Goal: Transaction & Acquisition: Download file/media

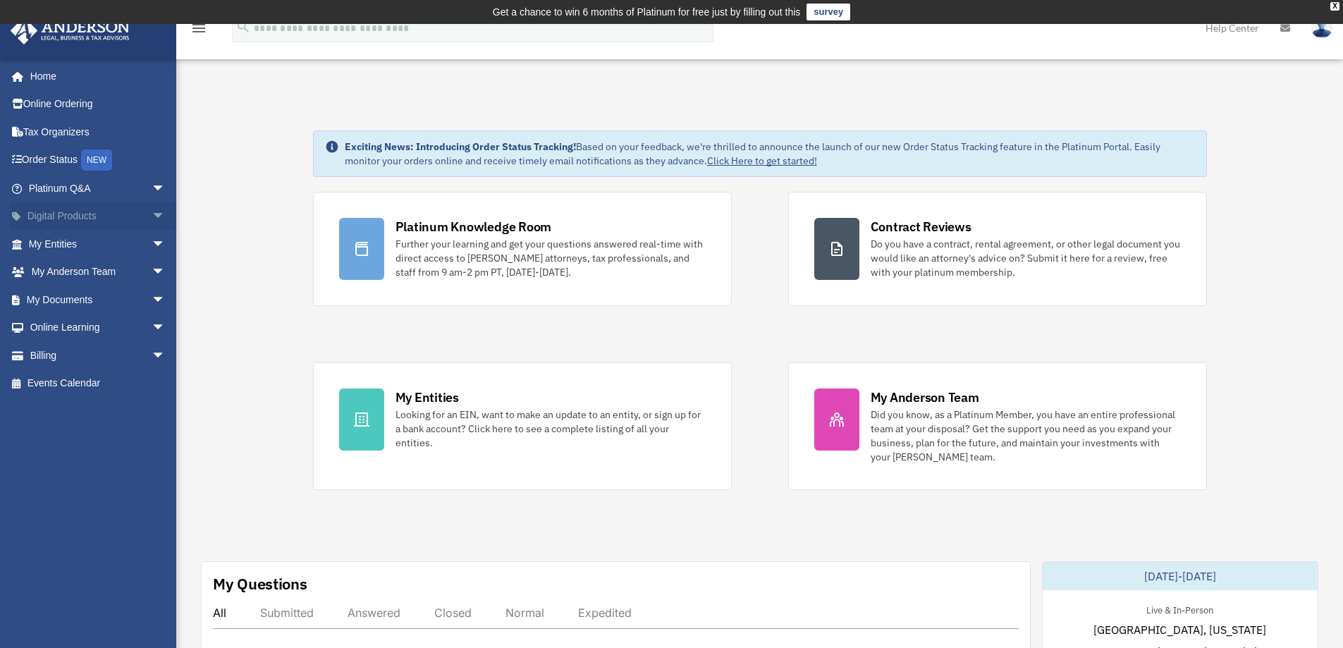
click at [152, 214] on span "arrow_drop_down" at bounding box center [166, 216] width 28 height 29
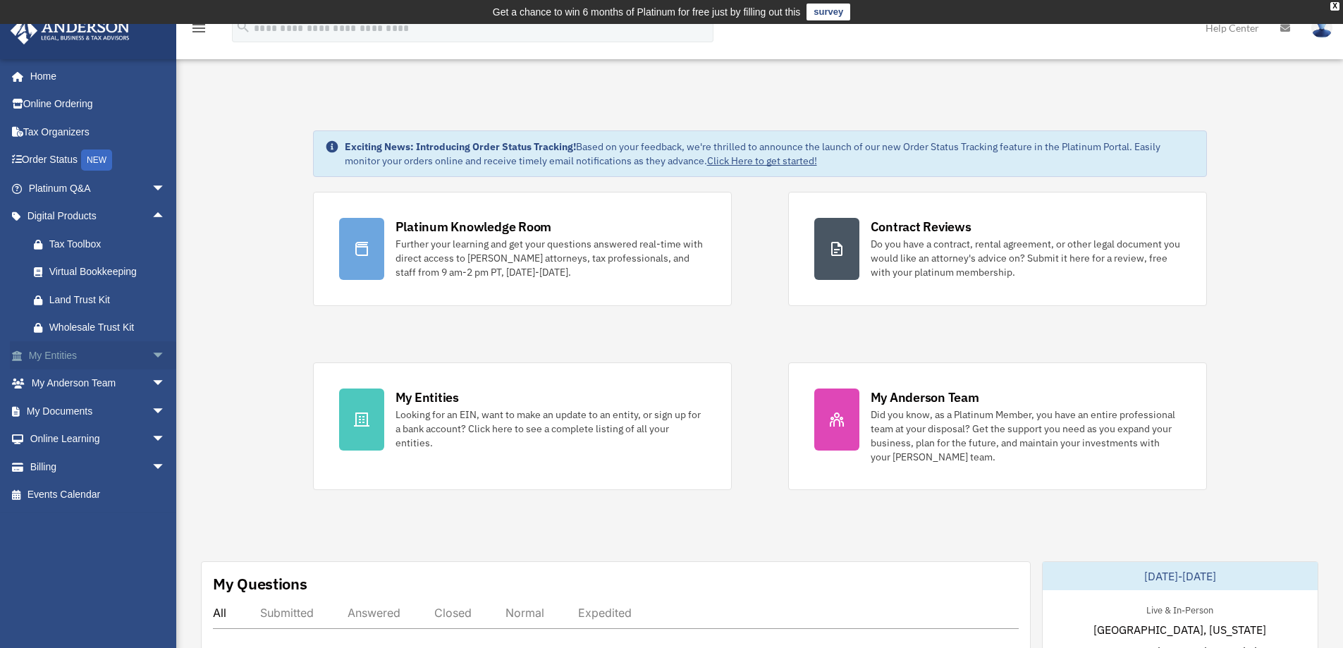
click at [87, 348] on link "My Entities arrow_drop_down" at bounding box center [98, 355] width 177 height 28
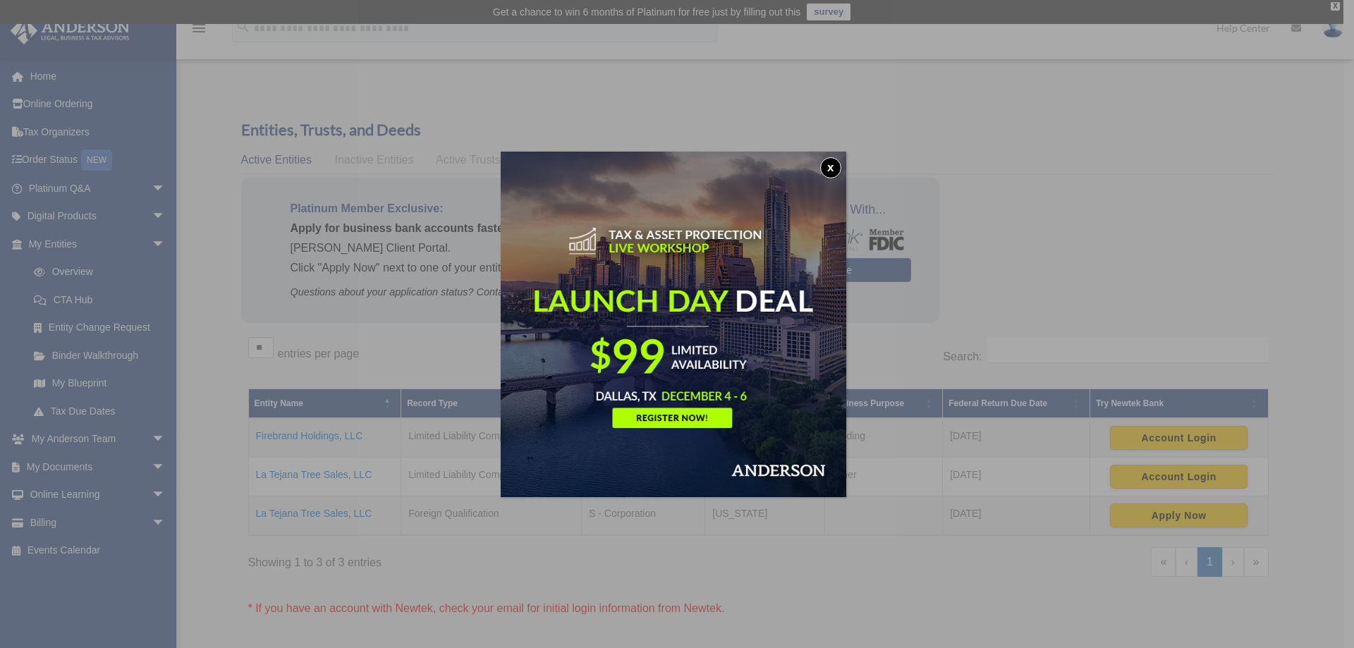
click at [829, 168] on button "x" at bounding box center [830, 167] width 21 height 21
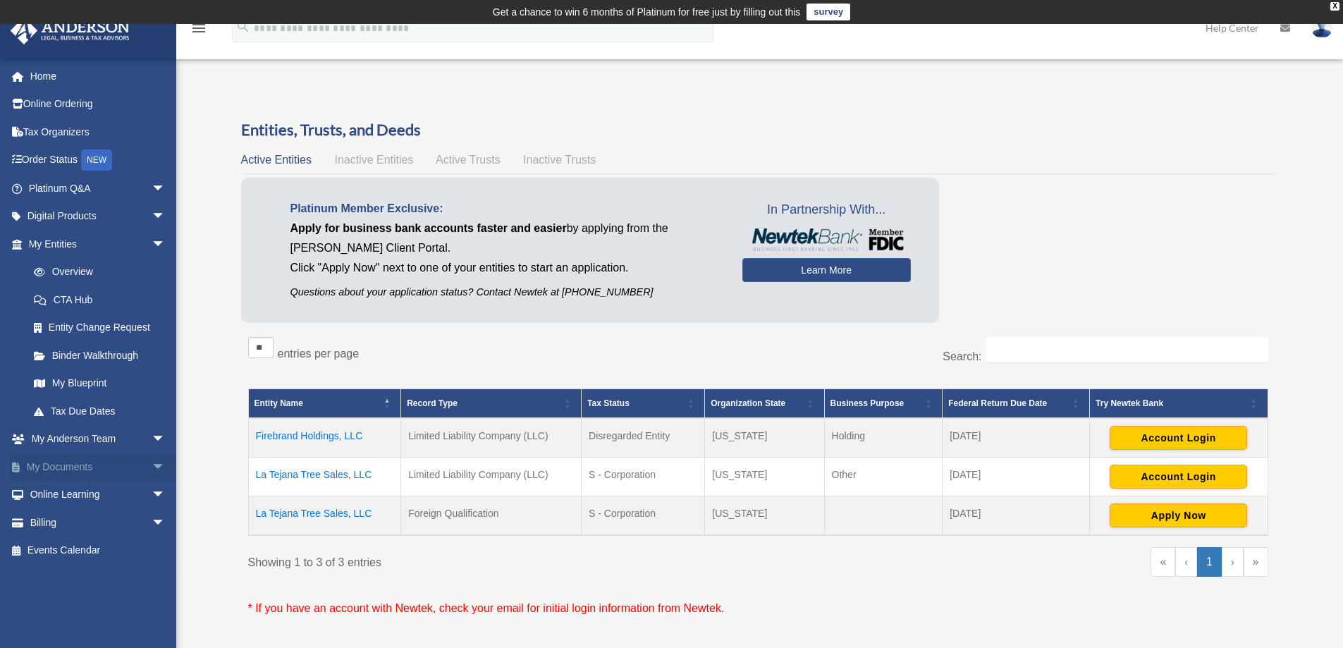
click at [78, 465] on link "My Documents arrow_drop_down" at bounding box center [98, 467] width 177 height 28
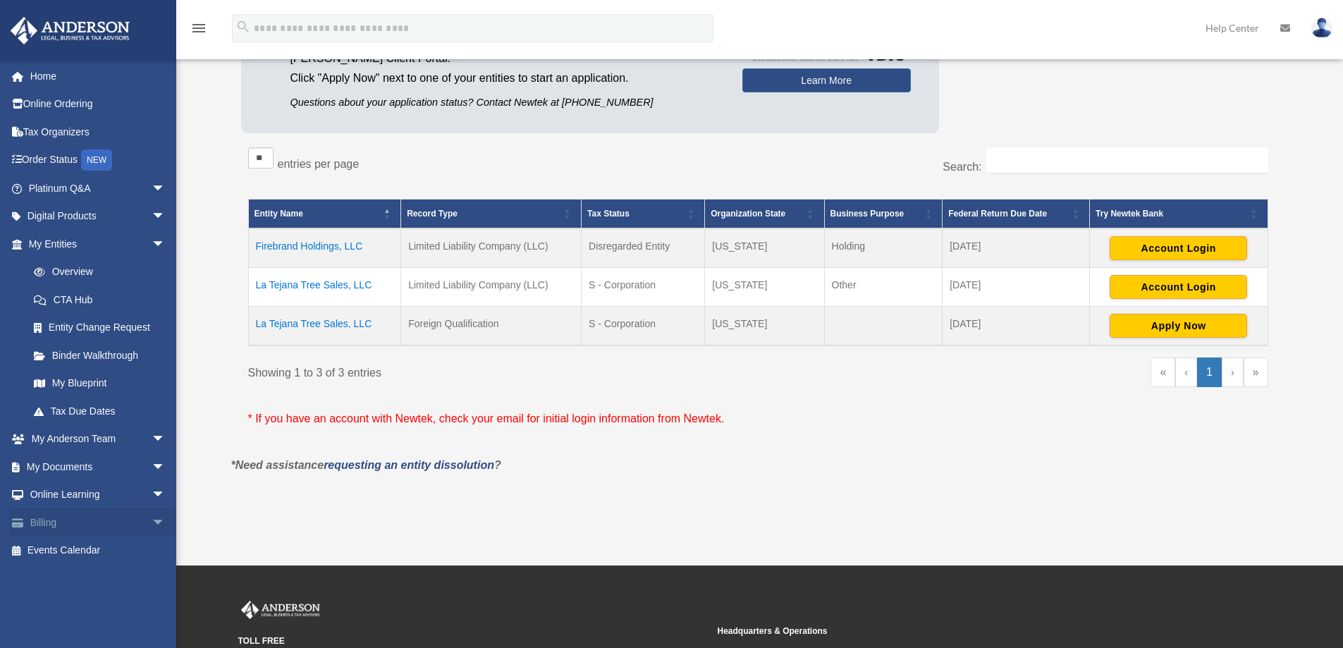
scroll to position [211, 0]
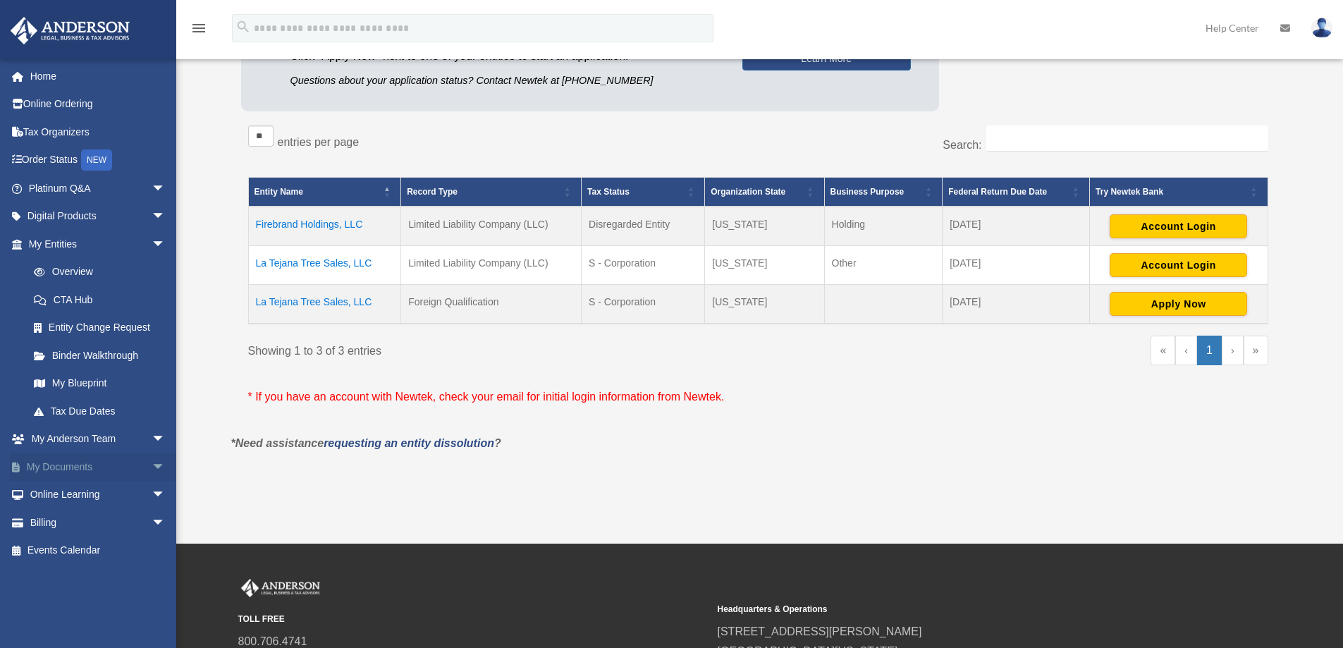
click at [152, 470] on span "arrow_drop_down" at bounding box center [166, 467] width 28 height 29
click at [62, 486] on link "Box" at bounding box center [103, 495] width 167 height 28
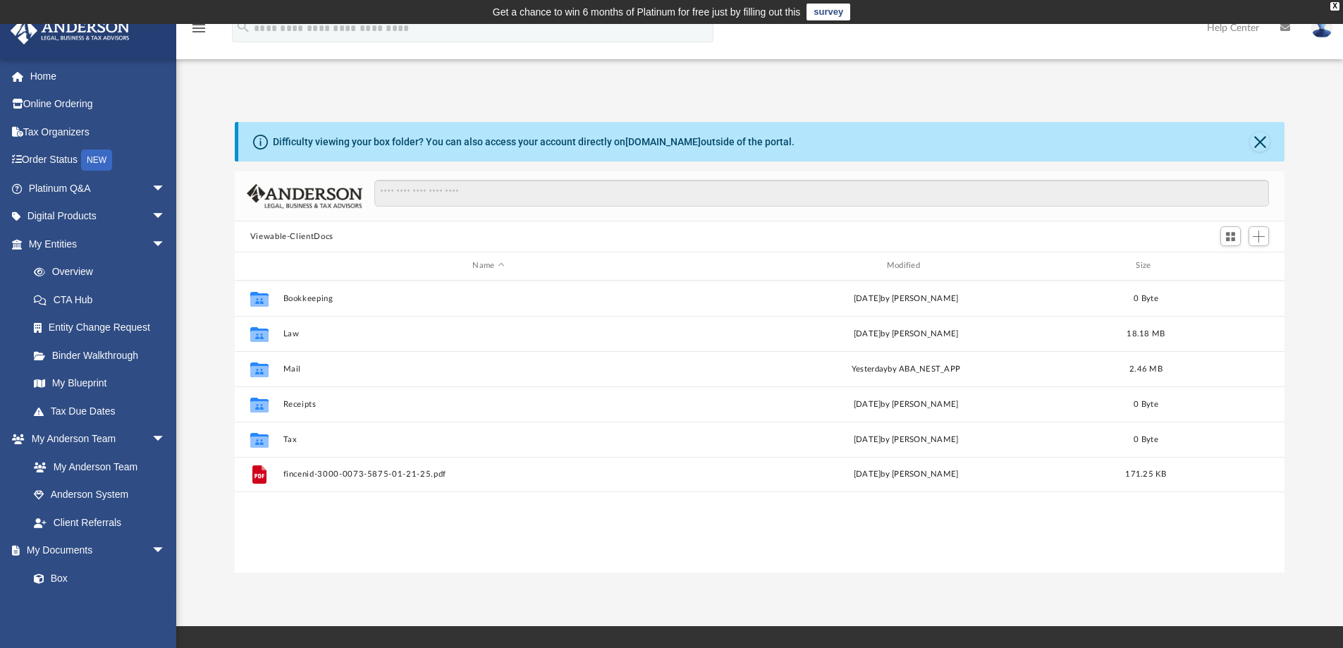
scroll to position [310, 1039]
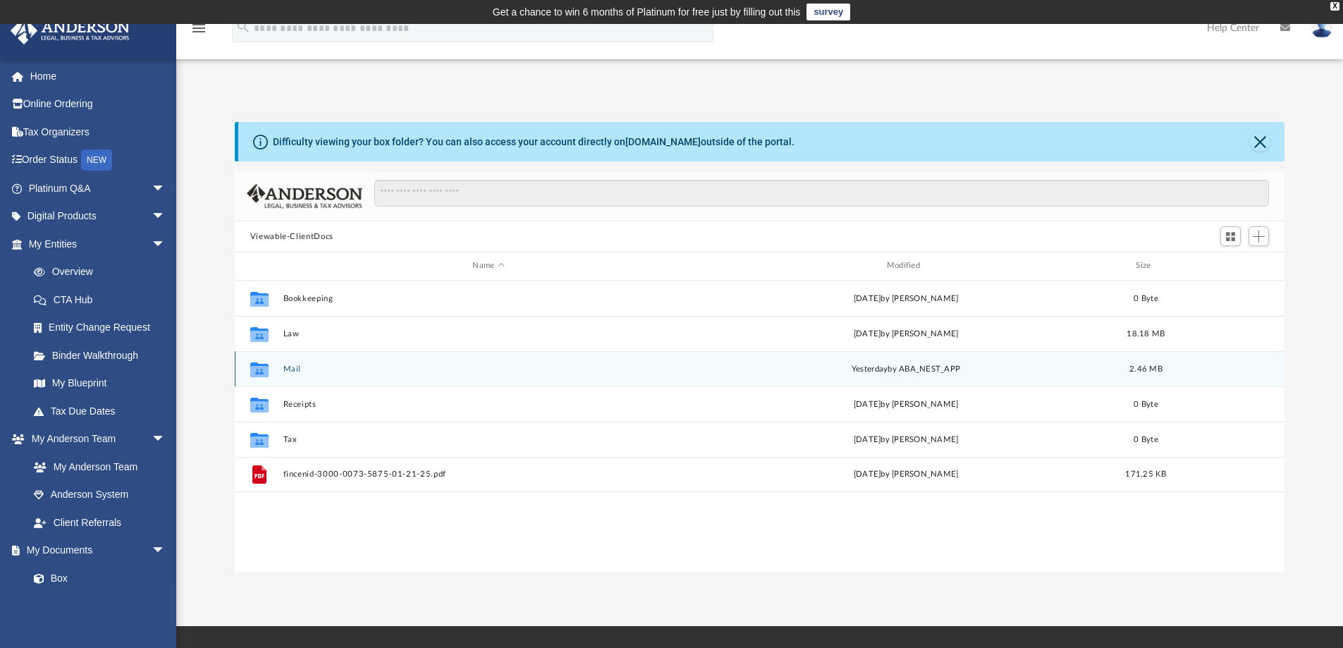
click at [290, 370] on button "Mail" at bounding box center [488, 368] width 411 height 9
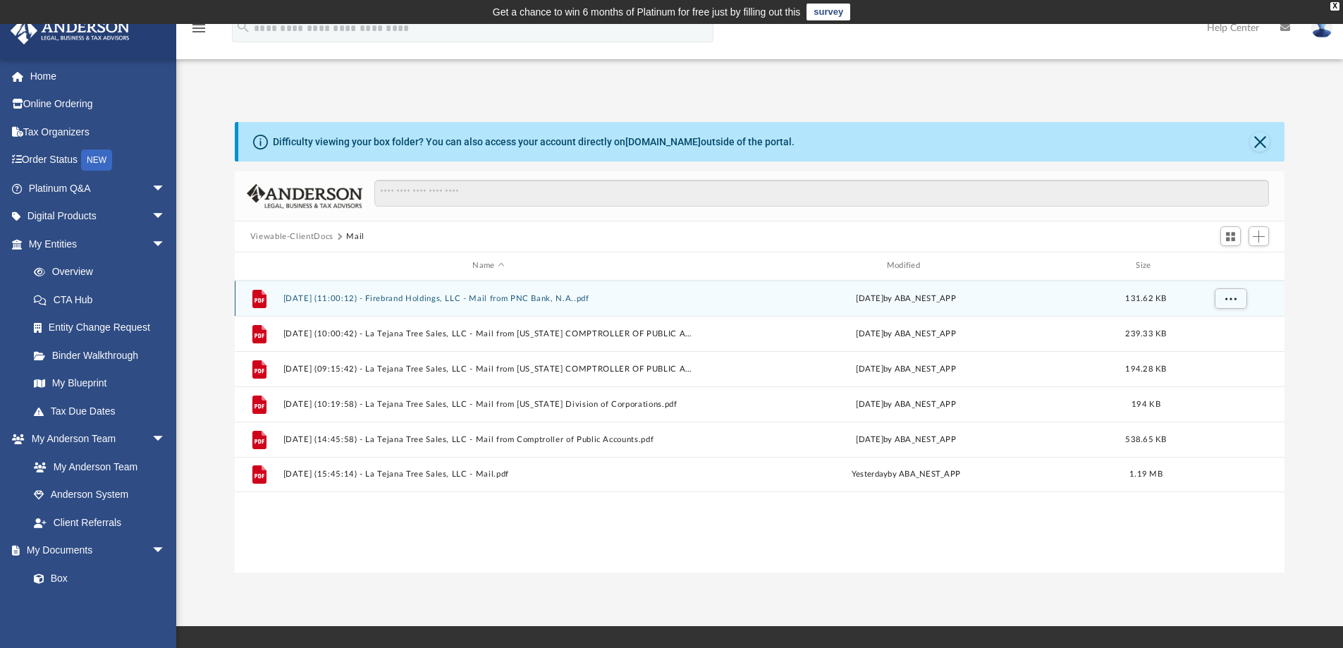
click at [529, 300] on button "[DATE] (11:00:12) - Firebrand Holdings, LLC - Mail from PNC Bank, N.A..pdf" at bounding box center [488, 298] width 411 height 9
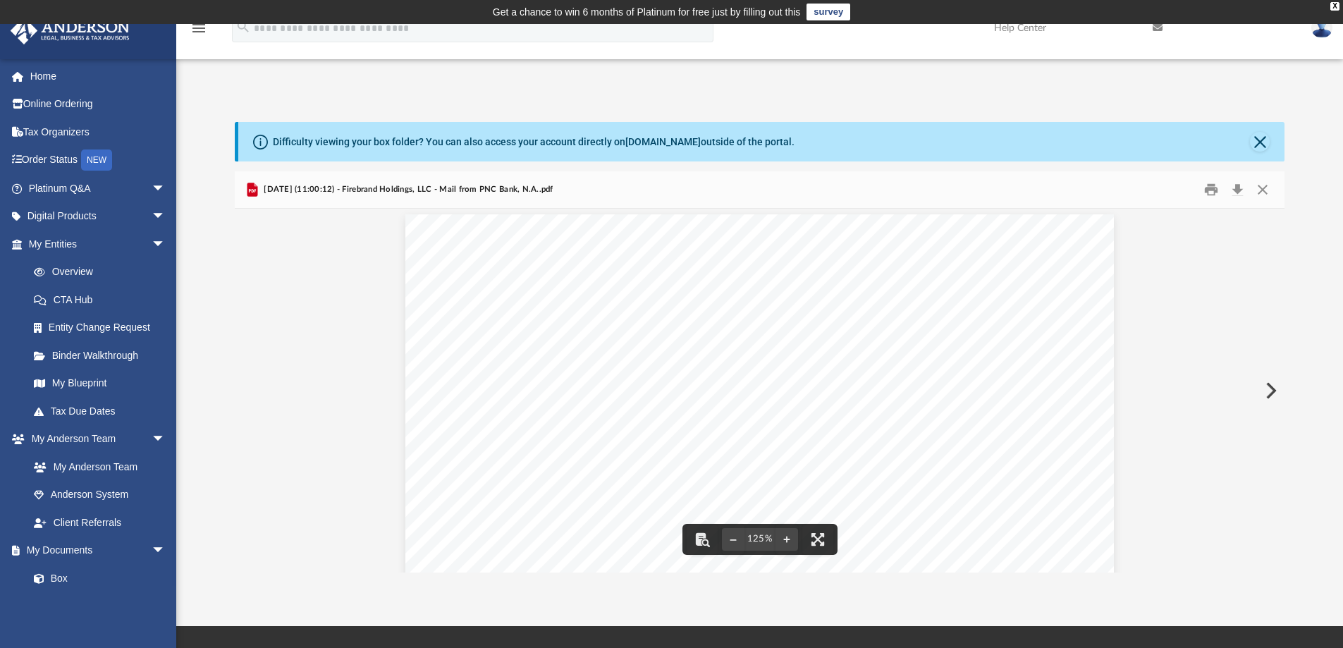
scroll to position [0, 0]
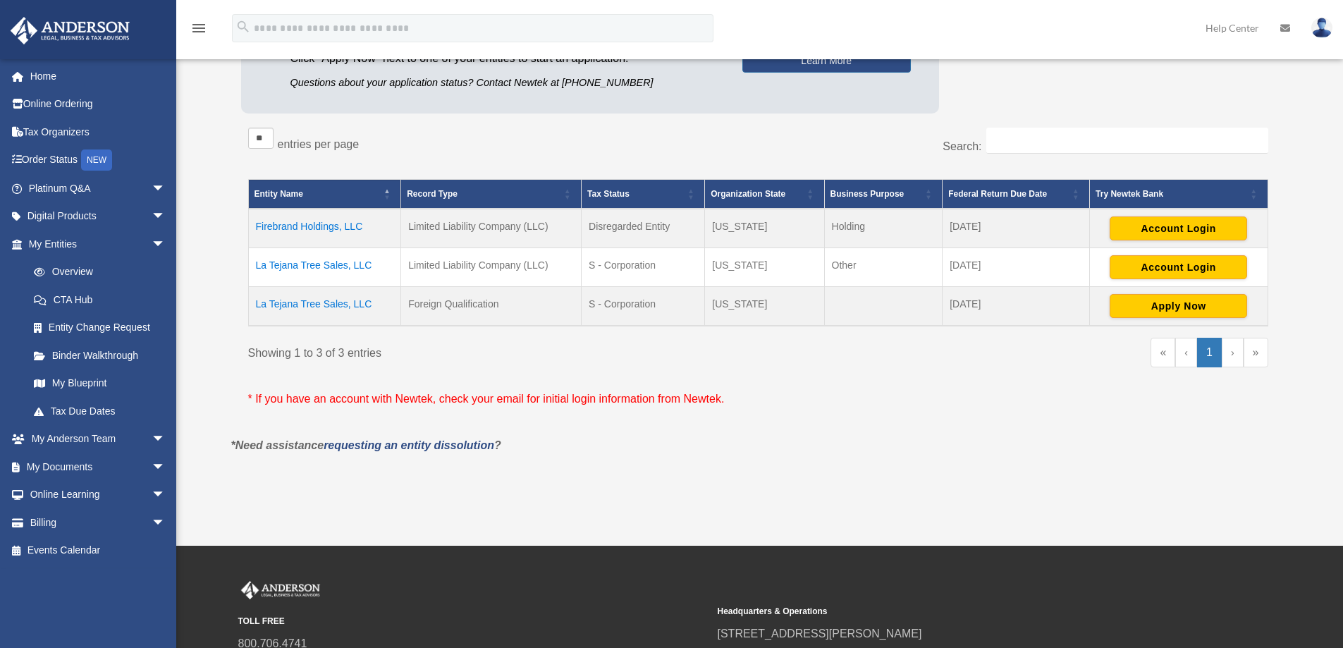
scroll to position [208, 0]
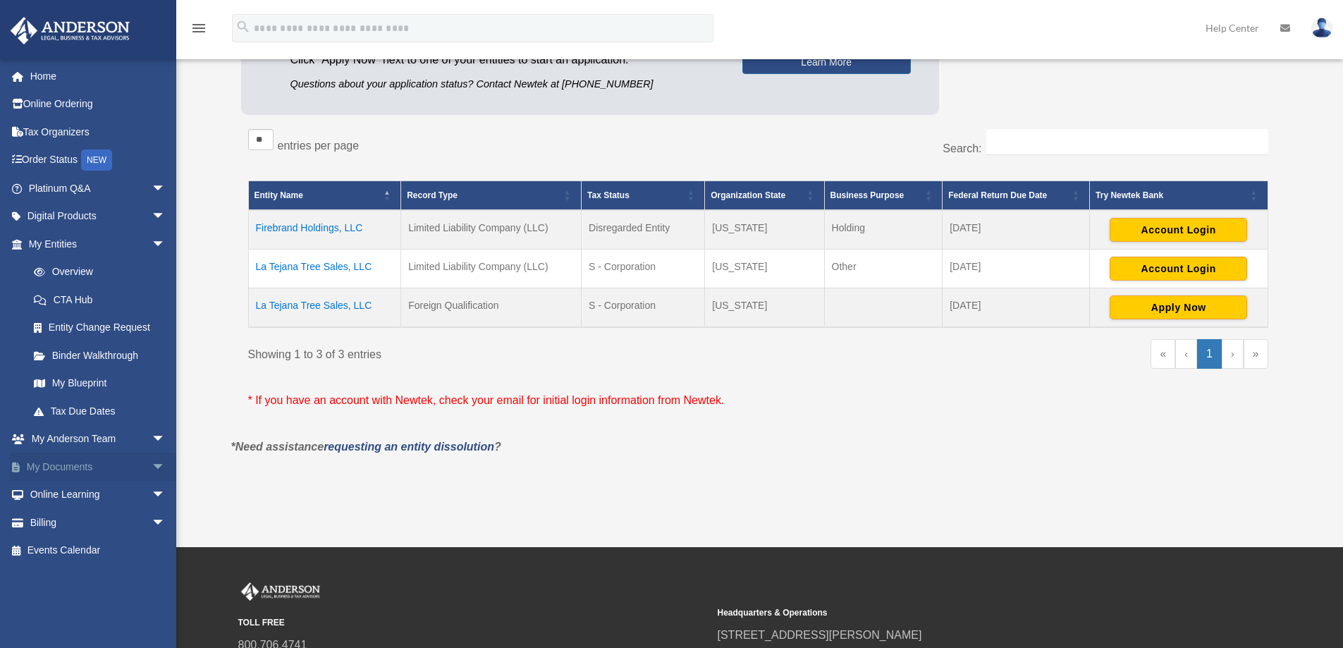
click at [78, 466] on link "My Documents arrow_drop_down" at bounding box center [98, 467] width 177 height 28
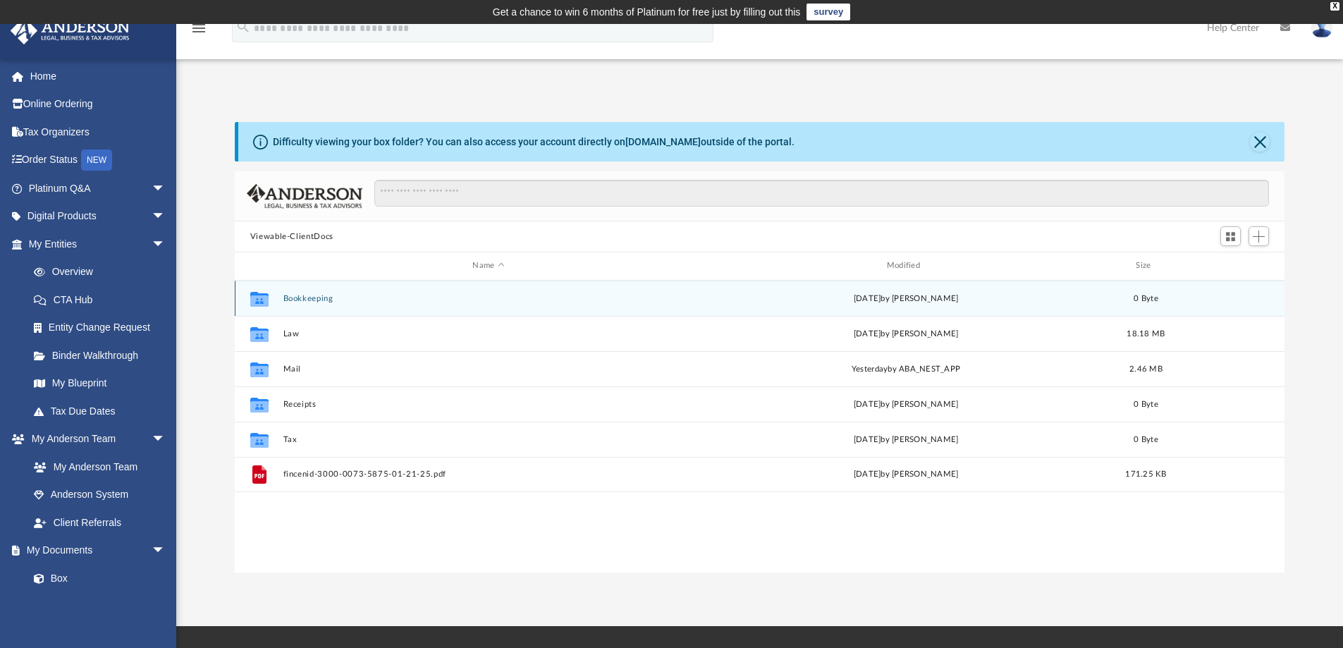
scroll to position [310, 1039]
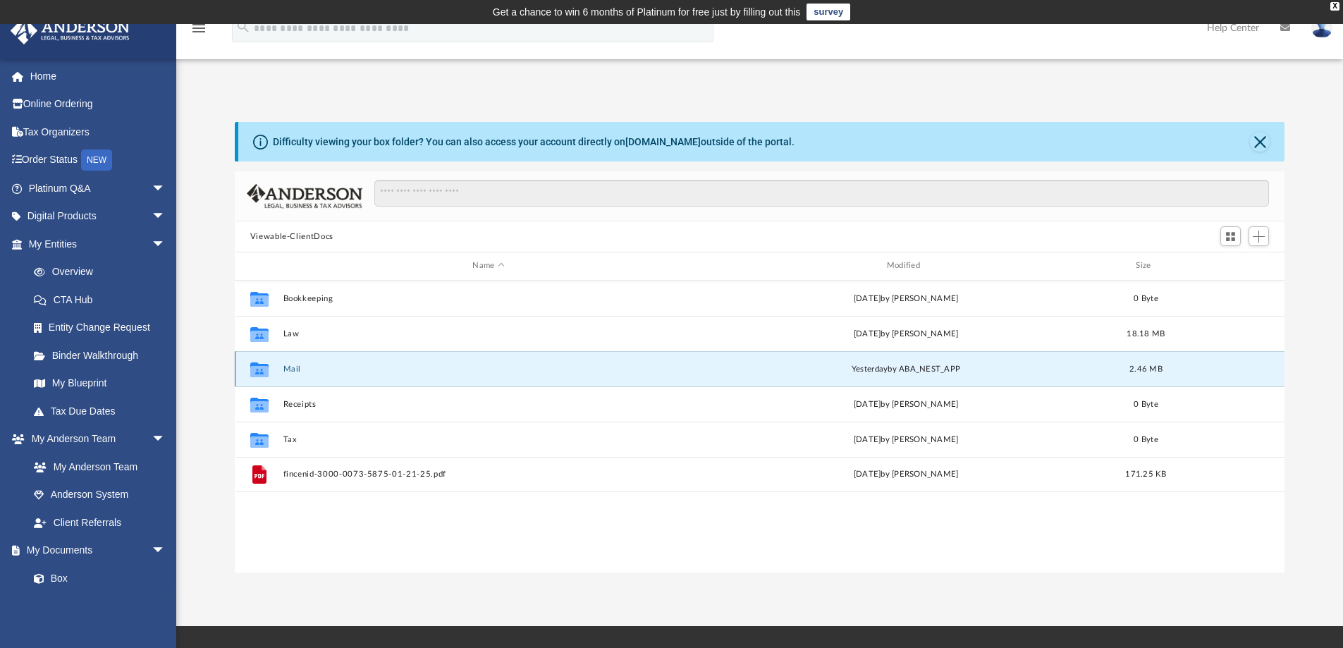
click at [290, 372] on button "Mail" at bounding box center [488, 368] width 411 height 9
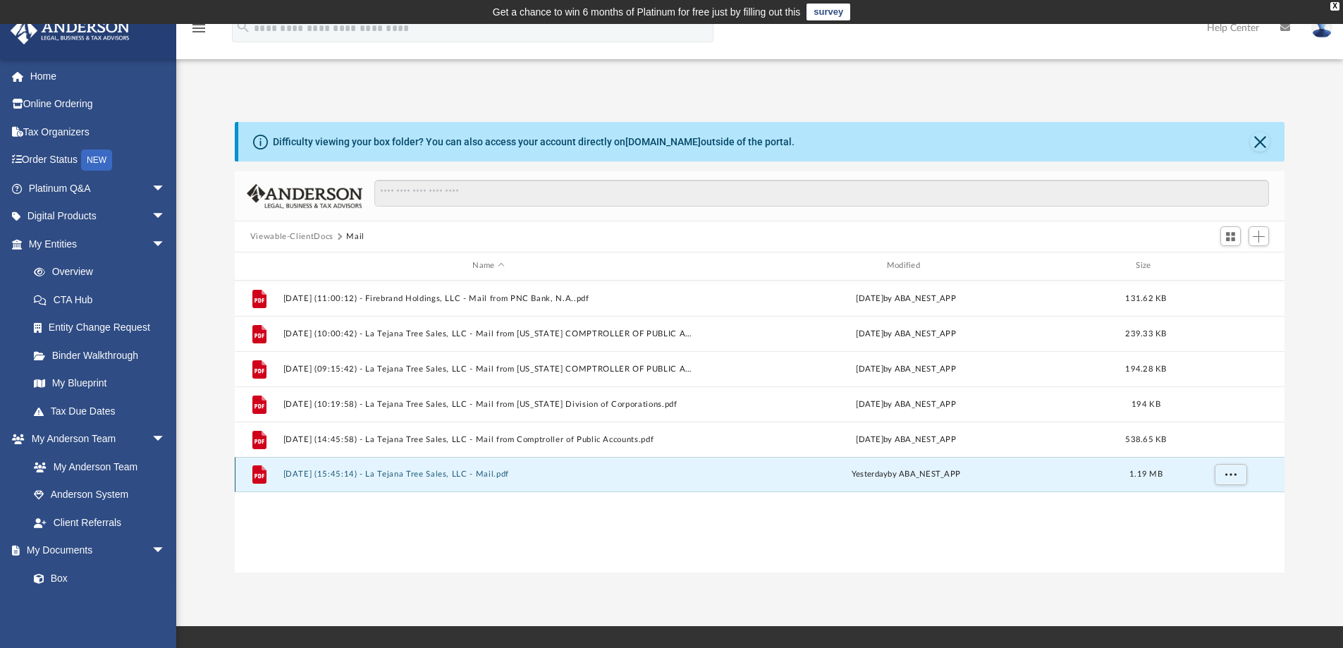
click at [424, 472] on button "[DATE] (15:45:14) - La Tejana Tree Sales, LLC - Mail.pdf" at bounding box center [488, 474] width 411 height 9
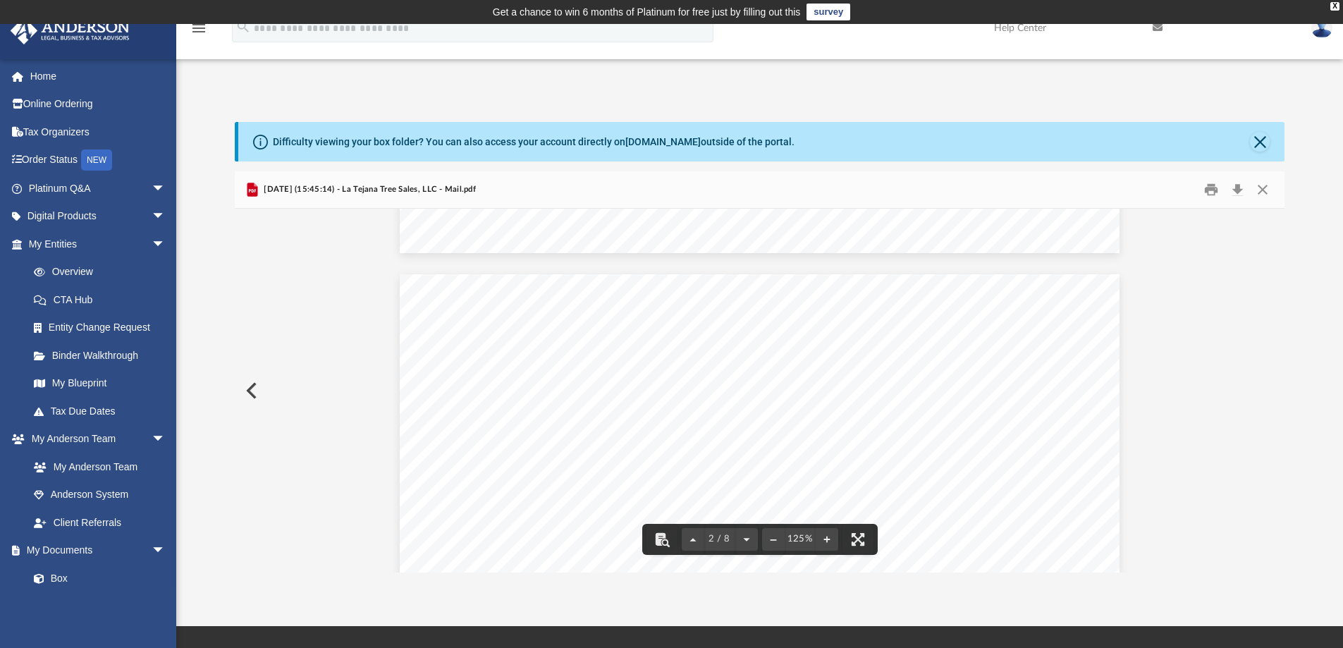
scroll to position [0, 0]
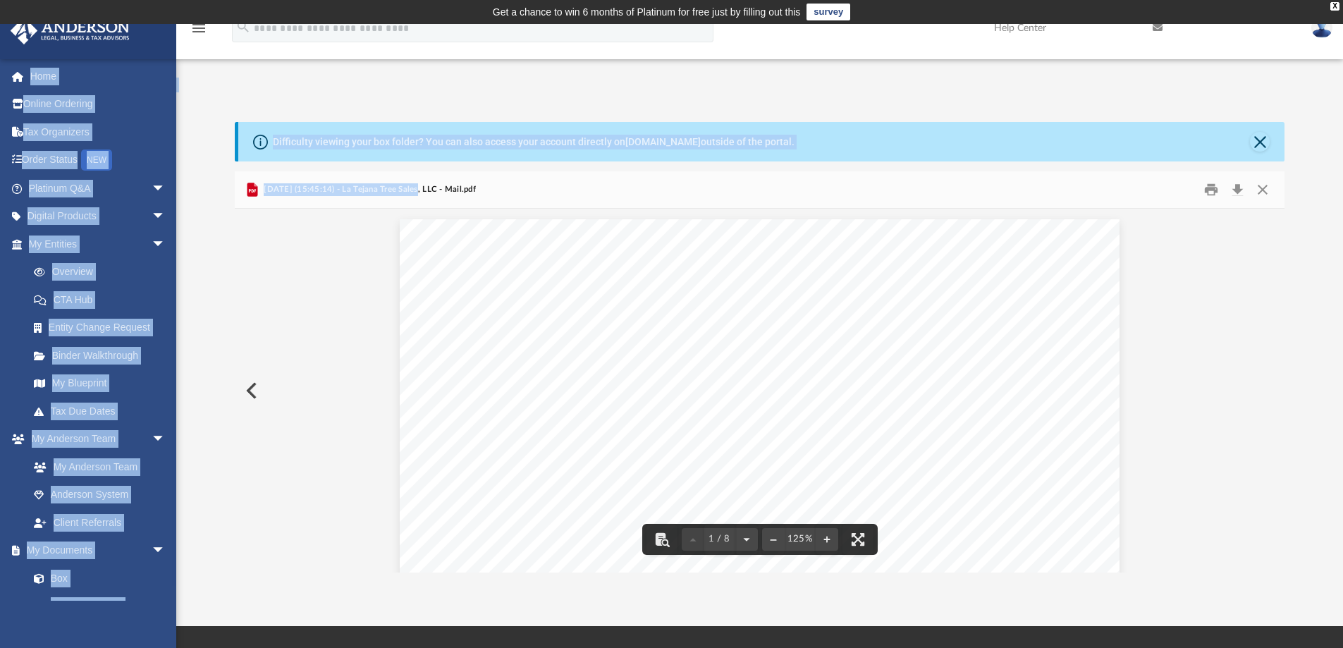
drag, startPoint x: 438, startPoint y: 161, endPoint x: 388, endPoint y: 273, distance: 121.8
click at [398, 240] on div "App [EMAIL_ADDRESS][DOMAIN_NAME] Sign Out [EMAIL_ADDRESS][DOMAIN_NAME] Home Onl…" at bounding box center [671, 325] width 1343 height 602
click at [1031, 63] on div "App [EMAIL_ADDRESS][DOMAIN_NAME] Sign Out [EMAIL_ADDRESS][DOMAIN_NAME] Home Onl…" at bounding box center [671, 325] width 1343 height 602
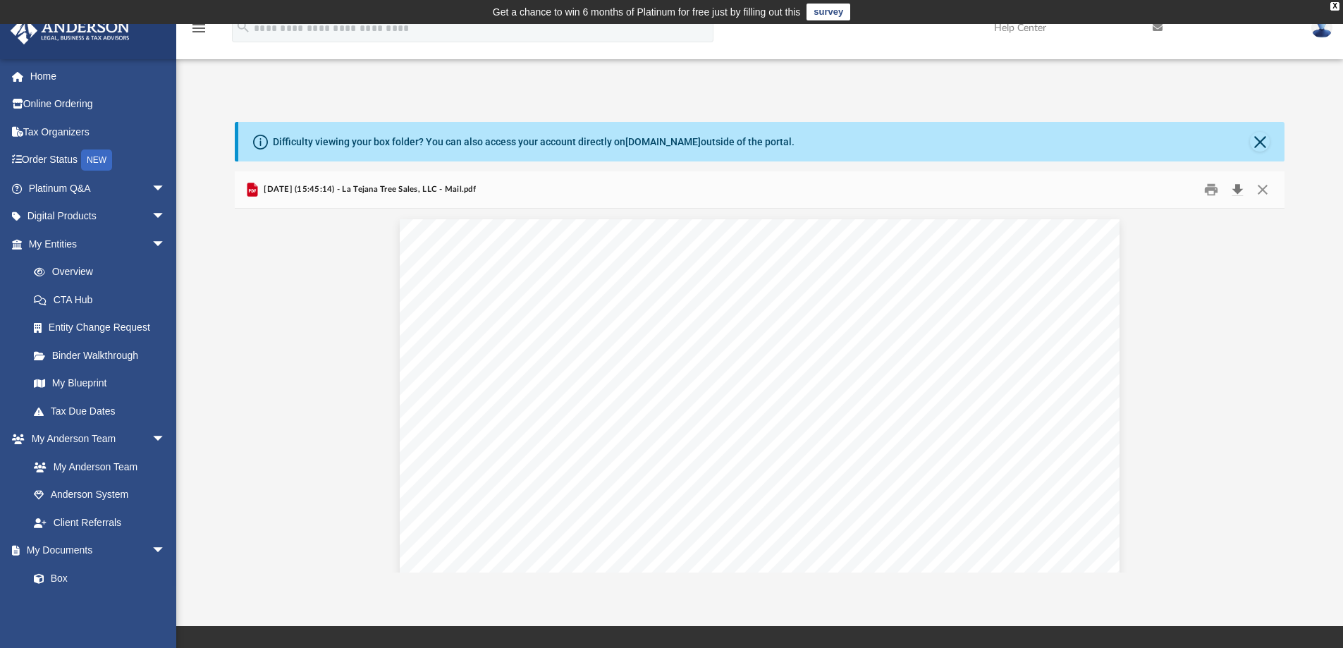
click at [1237, 190] on button "Download" at bounding box center [1237, 190] width 25 height 22
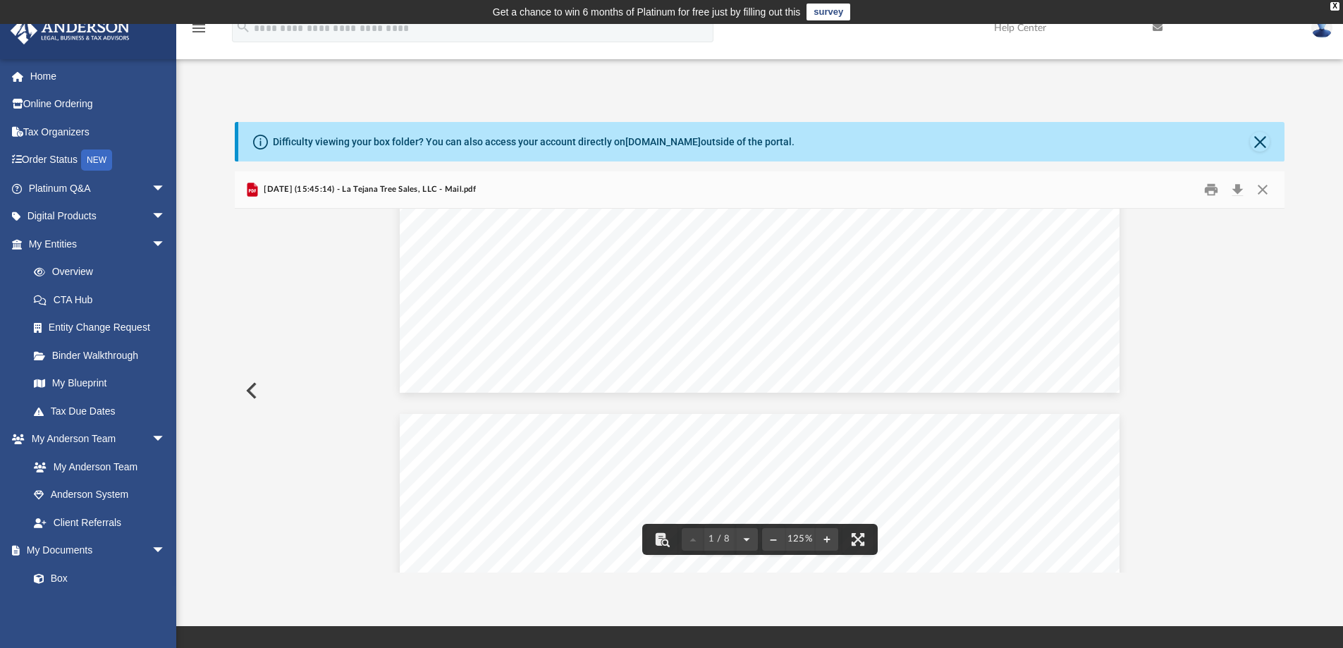
scroll to position [916, 0]
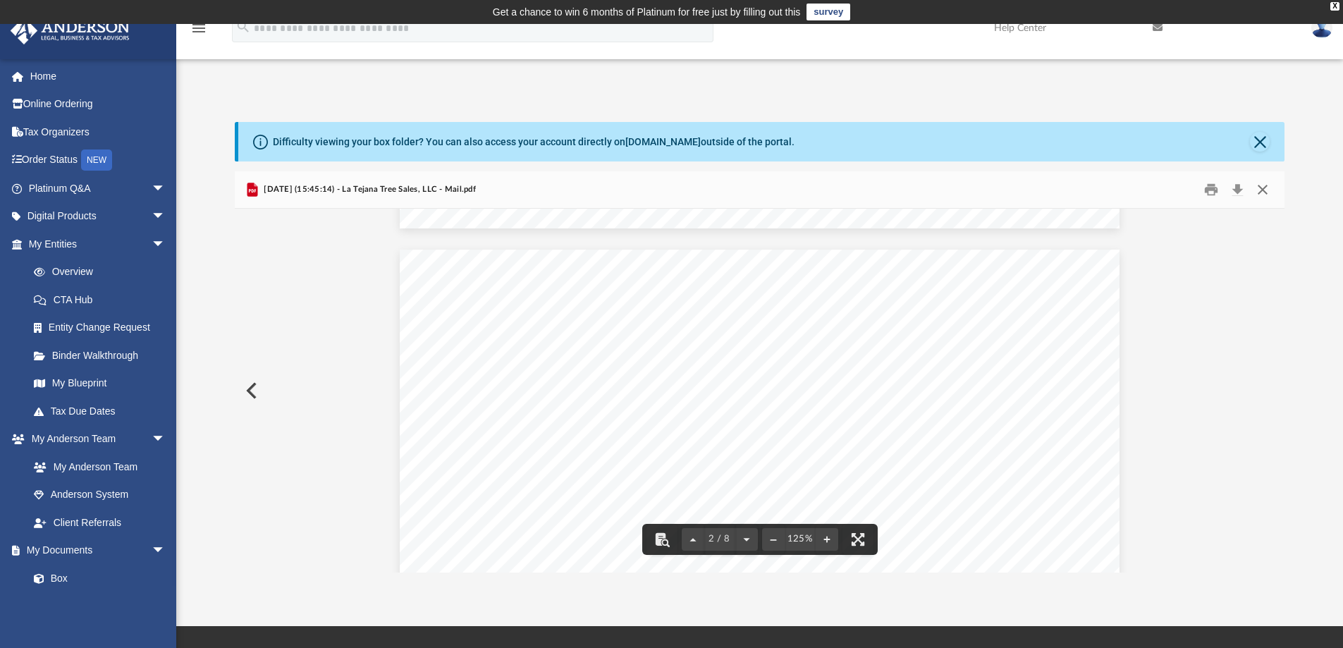
click at [1266, 186] on button "Close" at bounding box center [1262, 190] width 25 height 22
